Goal: Use online tool/utility

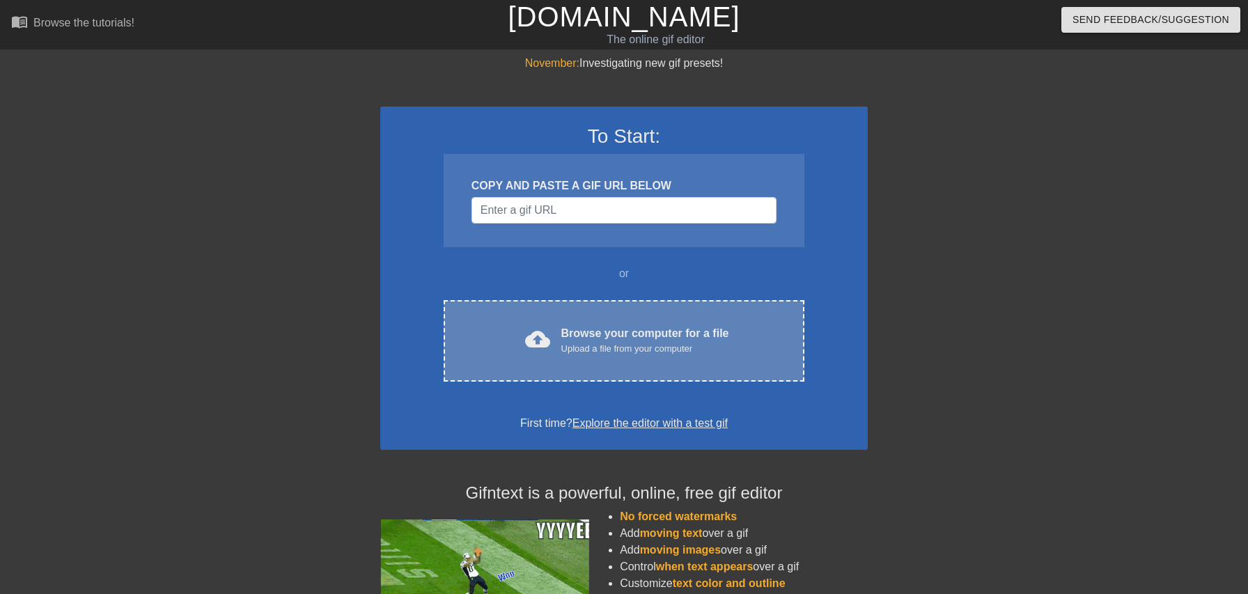
click at [566, 334] on div "Browse your computer for a file Upload a file from your computer" at bounding box center [645, 340] width 168 height 31
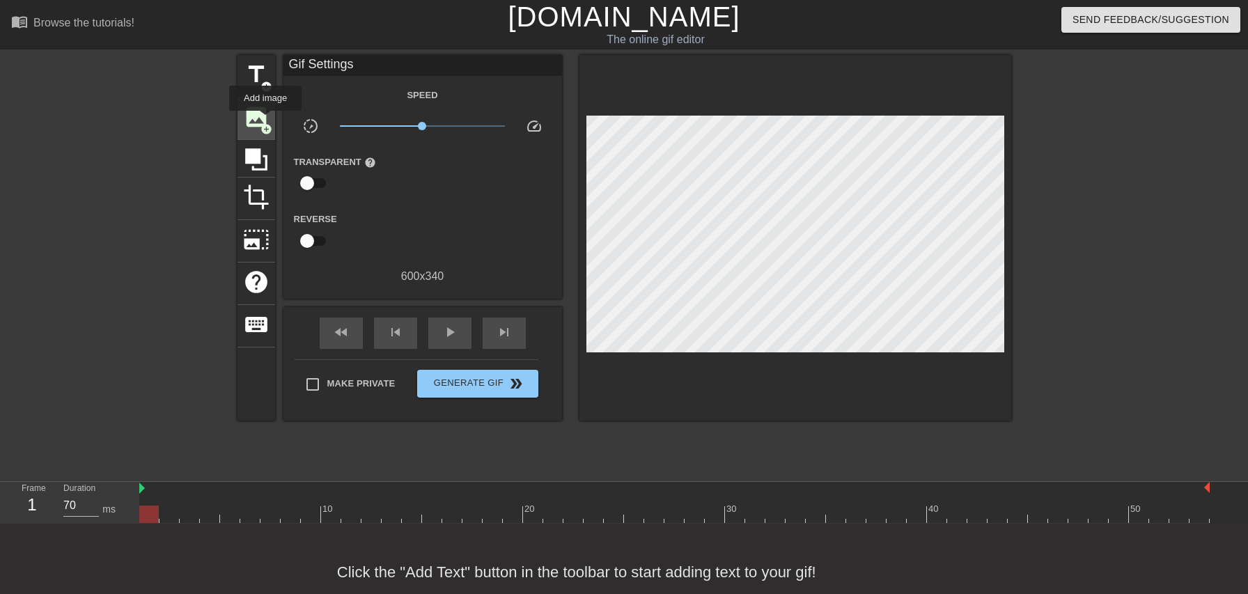
click at [266, 121] on span "image" at bounding box center [256, 117] width 26 height 26
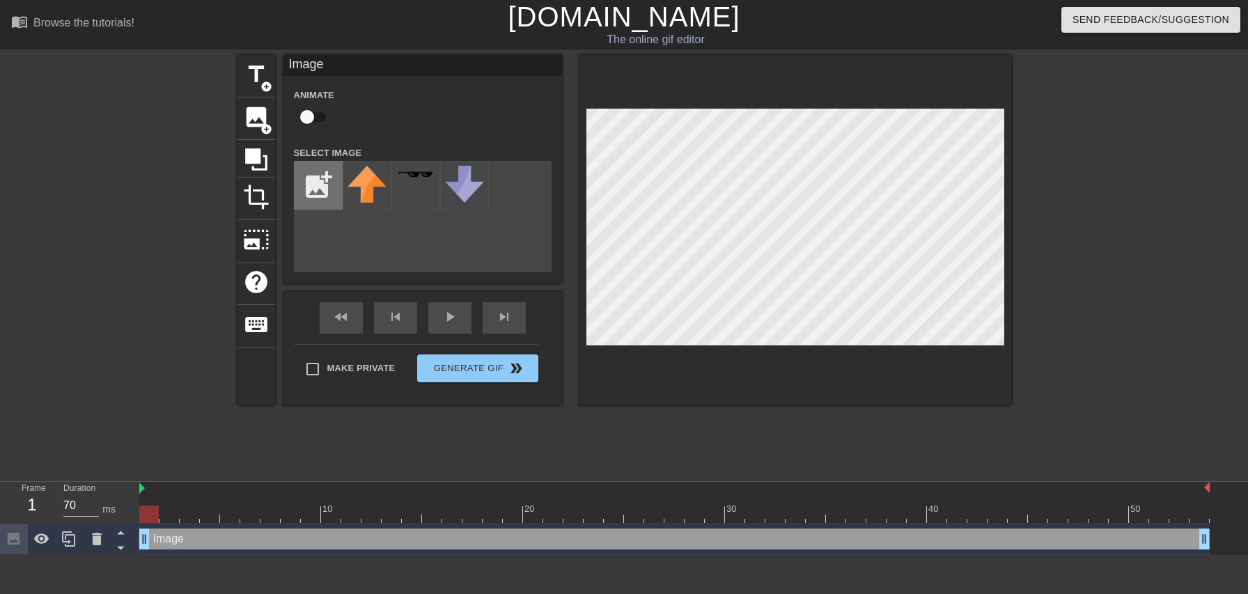
click at [313, 177] on input "file" at bounding box center [318, 185] width 47 height 47
type input "C:\fakepath\Screenshot [DATE] 7.56.10 PM.png"
click at [365, 183] on div at bounding box center [367, 185] width 49 height 49
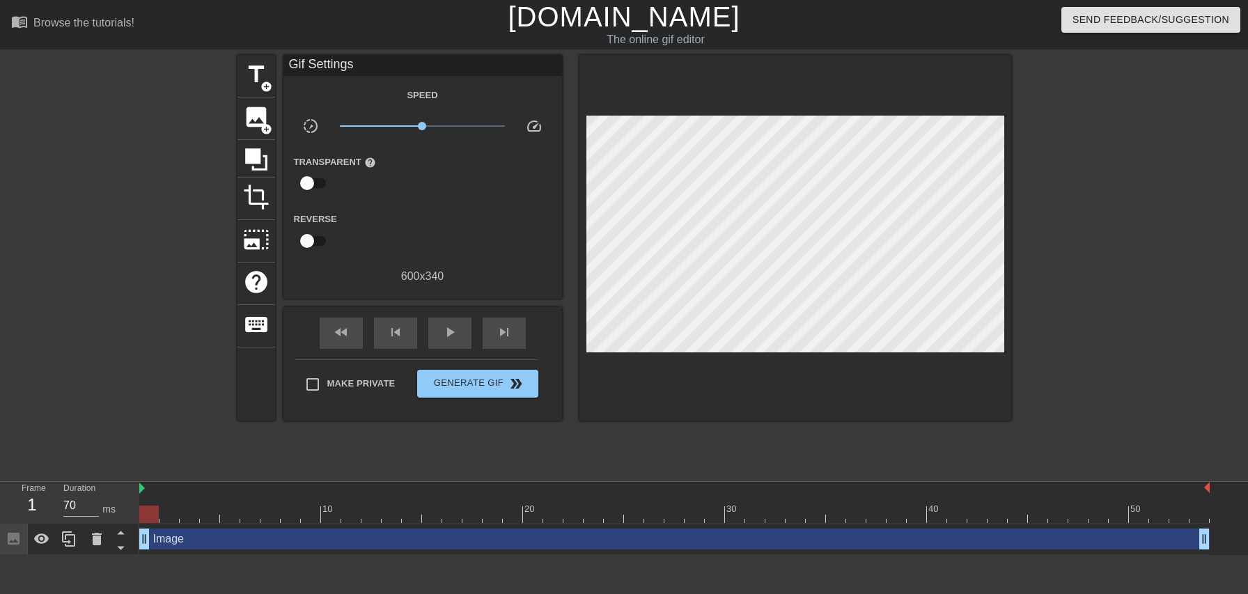
click at [1108, 239] on div at bounding box center [1132, 264] width 209 height 418
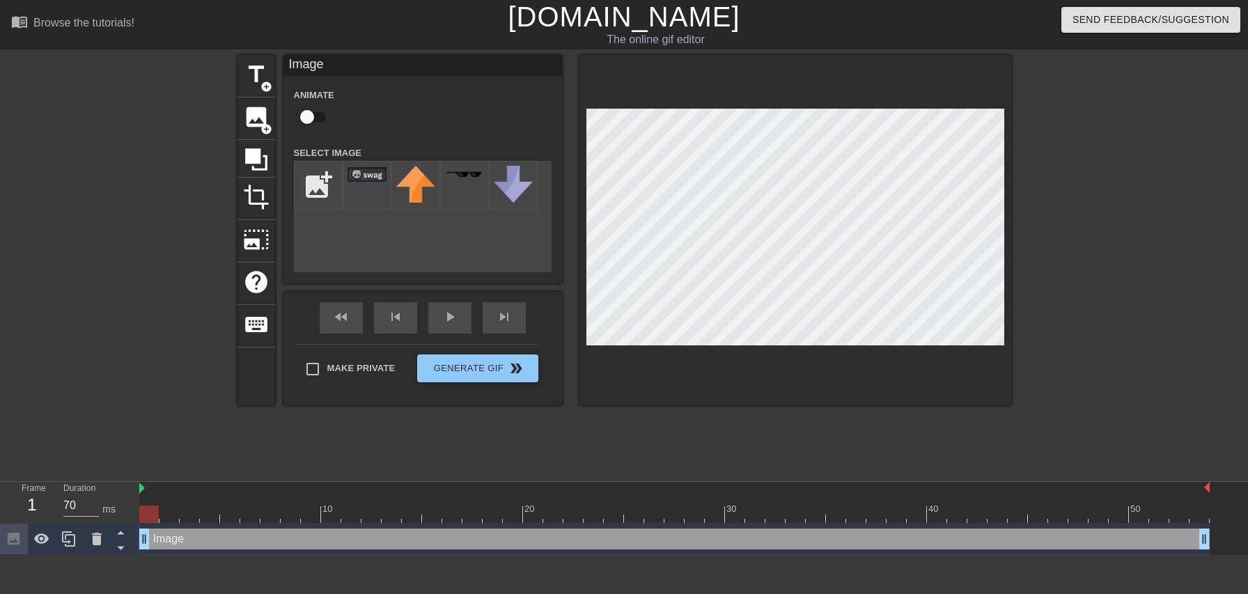
click at [1062, 192] on div at bounding box center [1132, 264] width 209 height 418
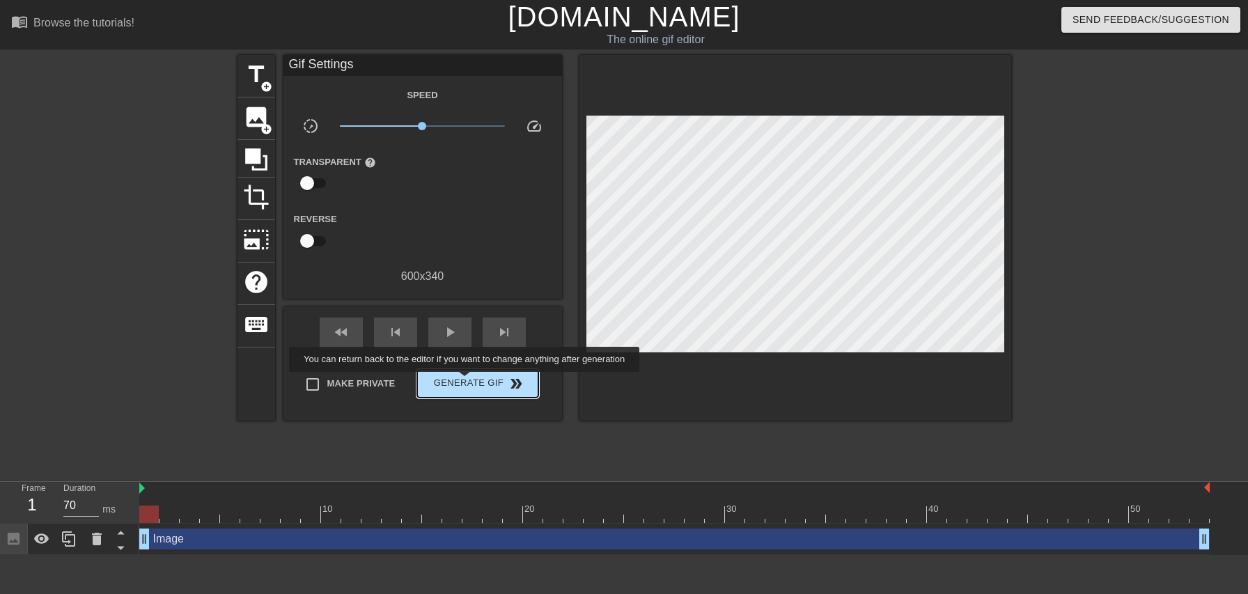
click at [474, 380] on span "Generate Gif double_arrow" at bounding box center [477, 383] width 109 height 17
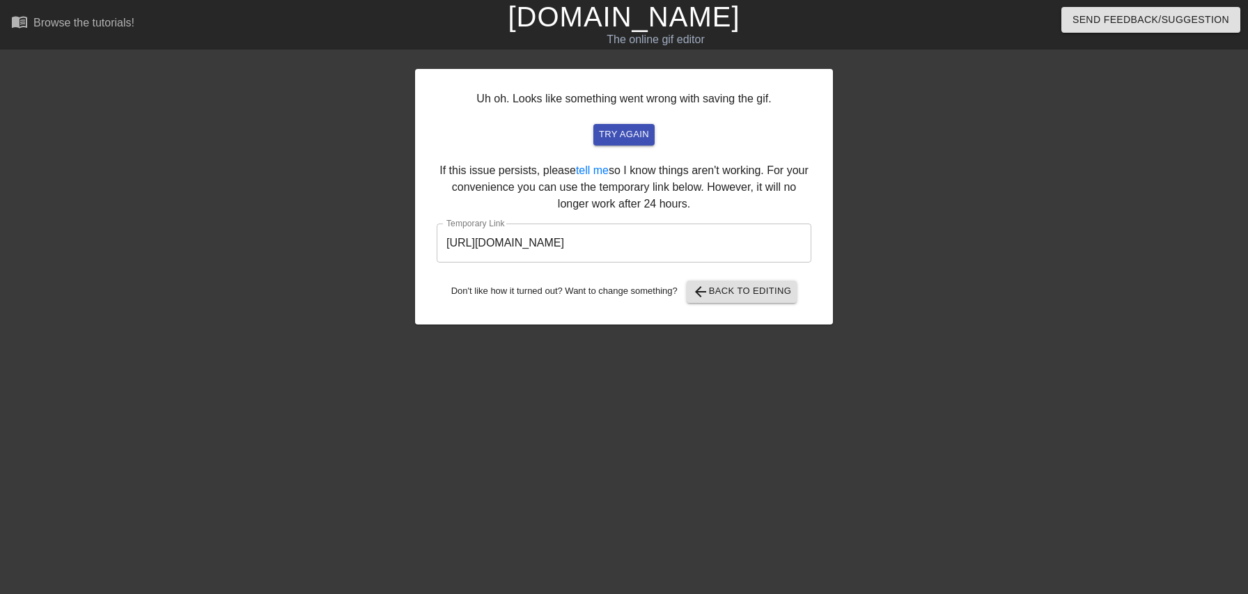
click at [599, 247] on input "[URL][DOMAIN_NAME]" at bounding box center [624, 243] width 375 height 39
